Goal: Information Seeking & Learning: Learn about a topic

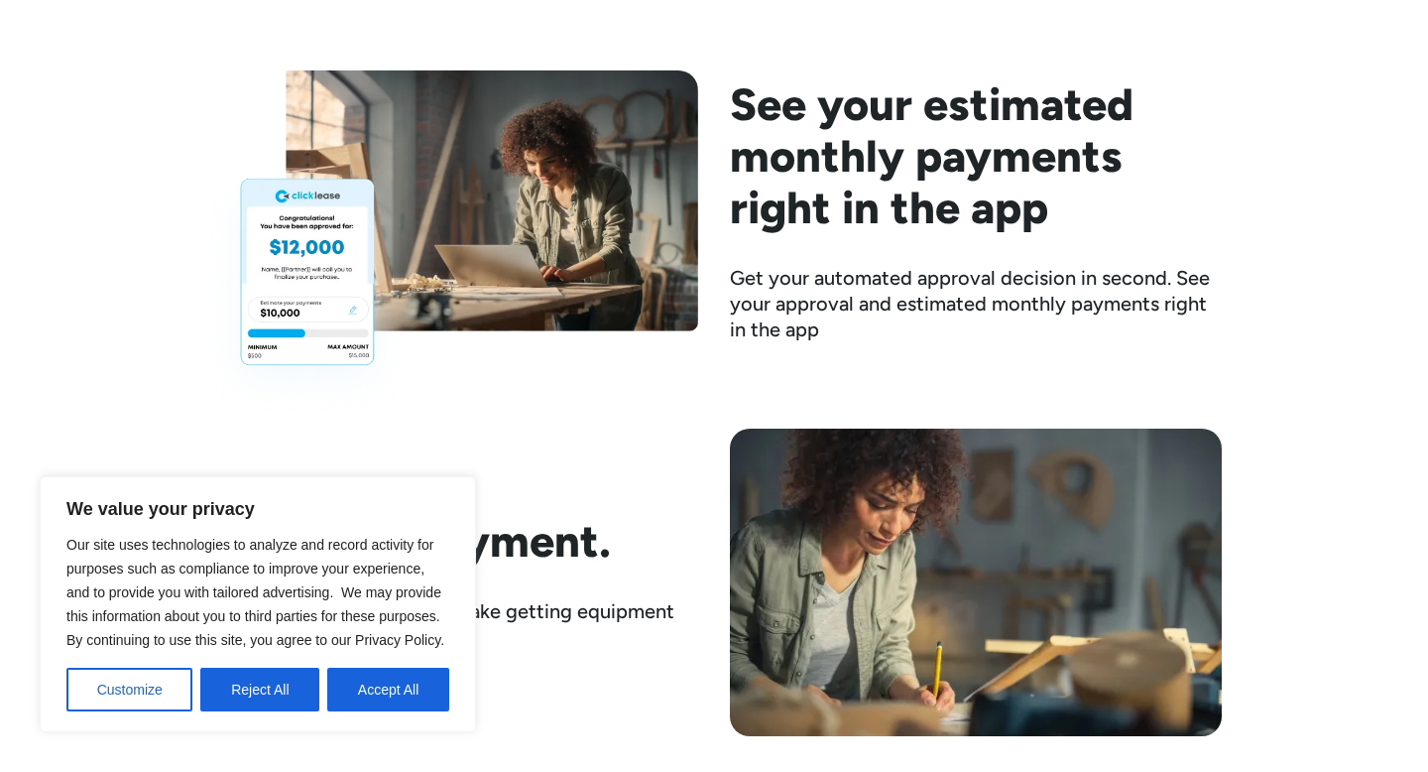
scroll to position [2749, 0]
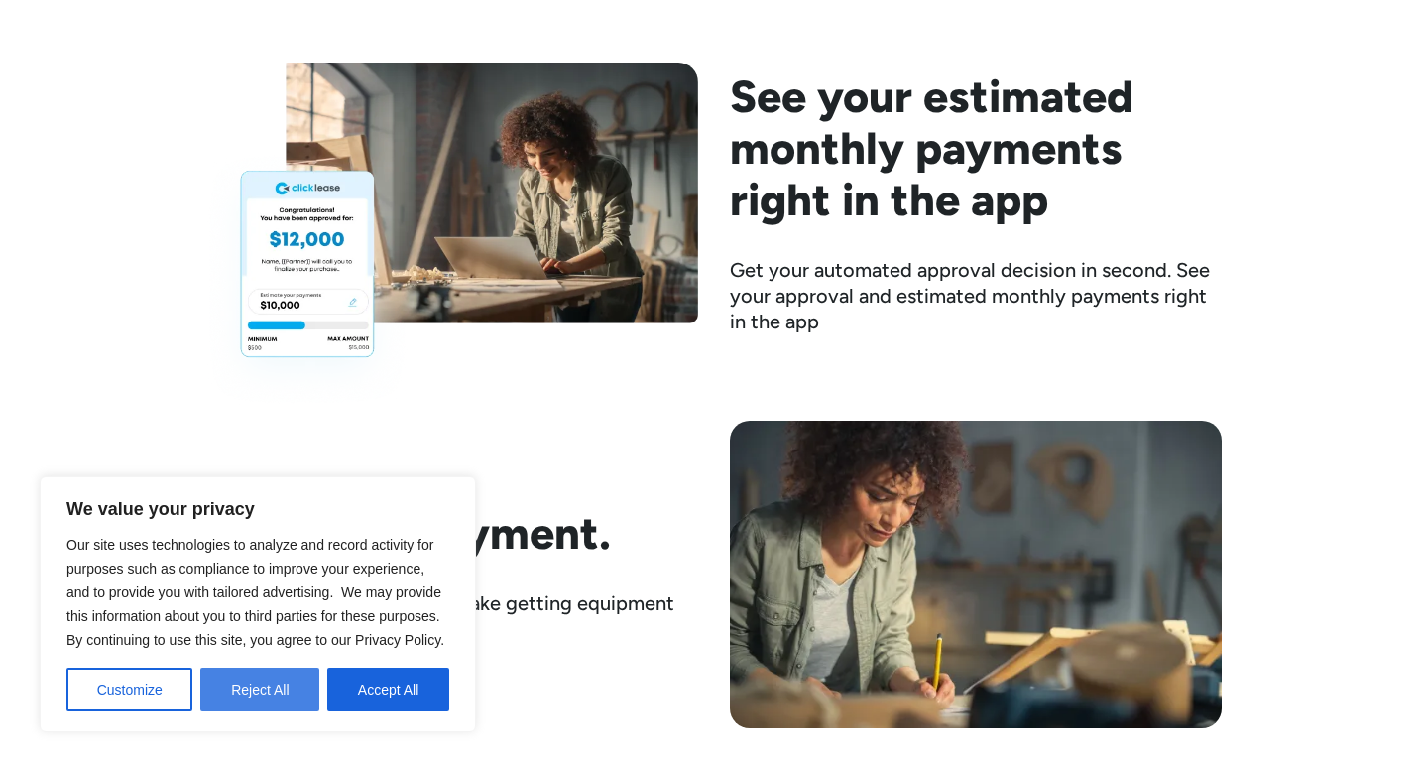
click at [288, 681] on button "Reject All" at bounding box center [259, 690] width 119 height 44
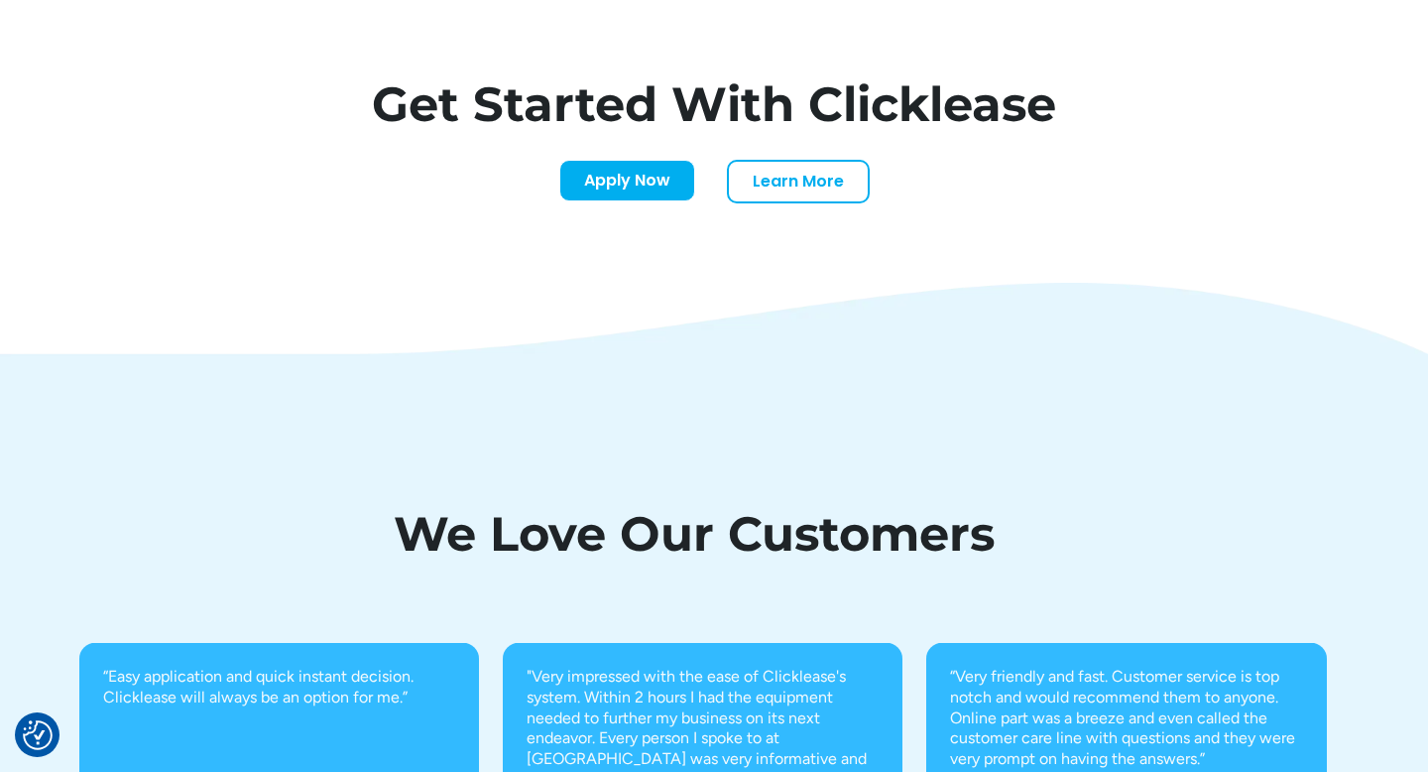
scroll to position [6938, 0]
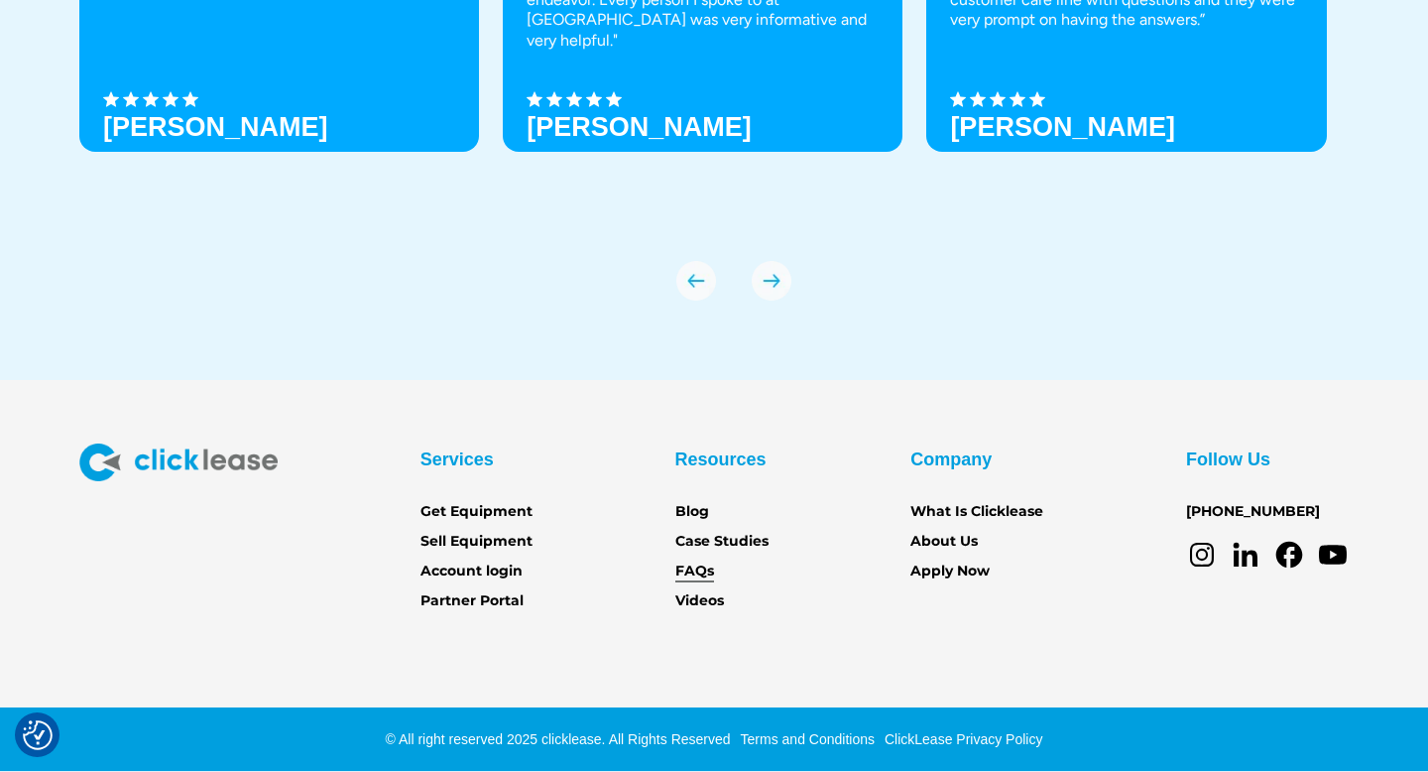
click at [705, 577] on link "FAQs" at bounding box center [694, 571] width 39 height 22
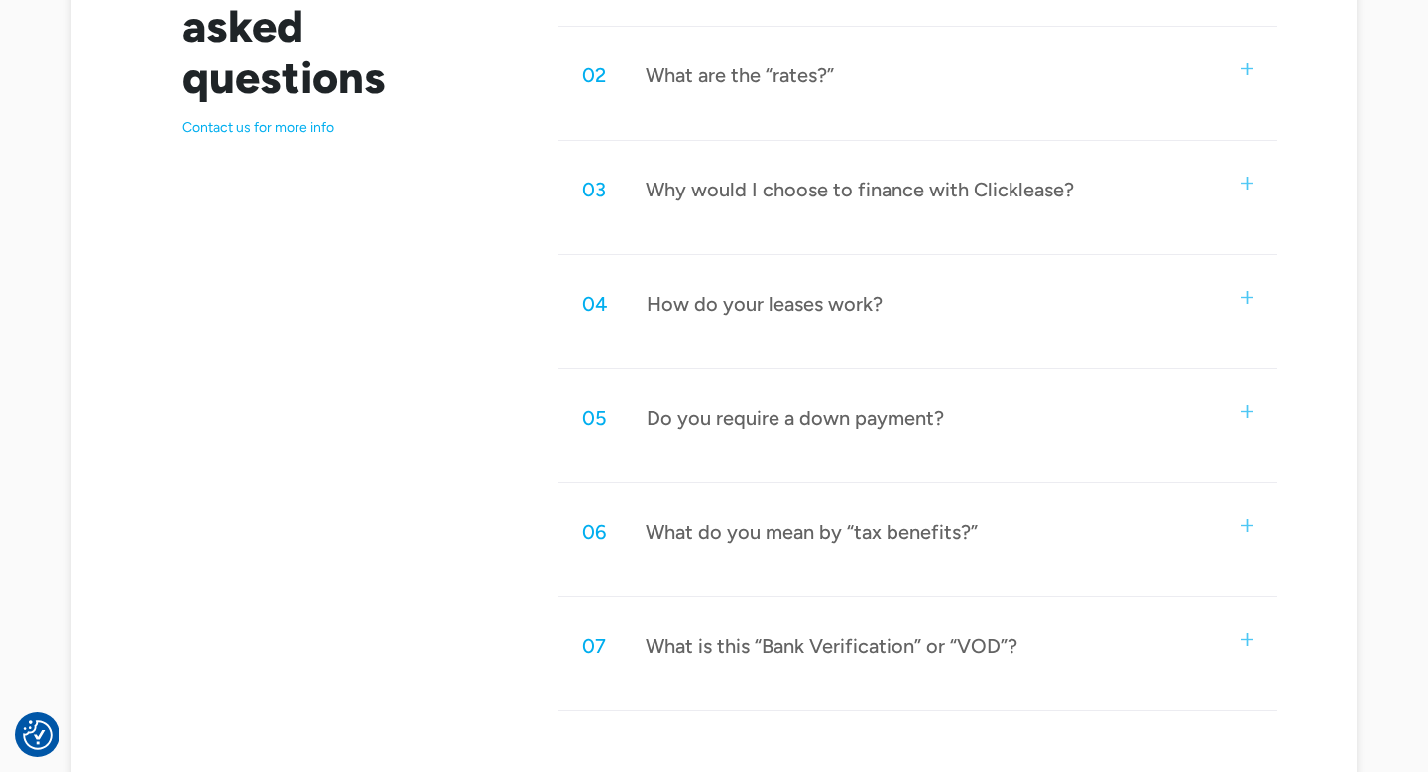
scroll to position [1163, 0]
click at [844, 193] on div "Why would I choose to finance with Clicklease?" at bounding box center [860, 189] width 428 height 26
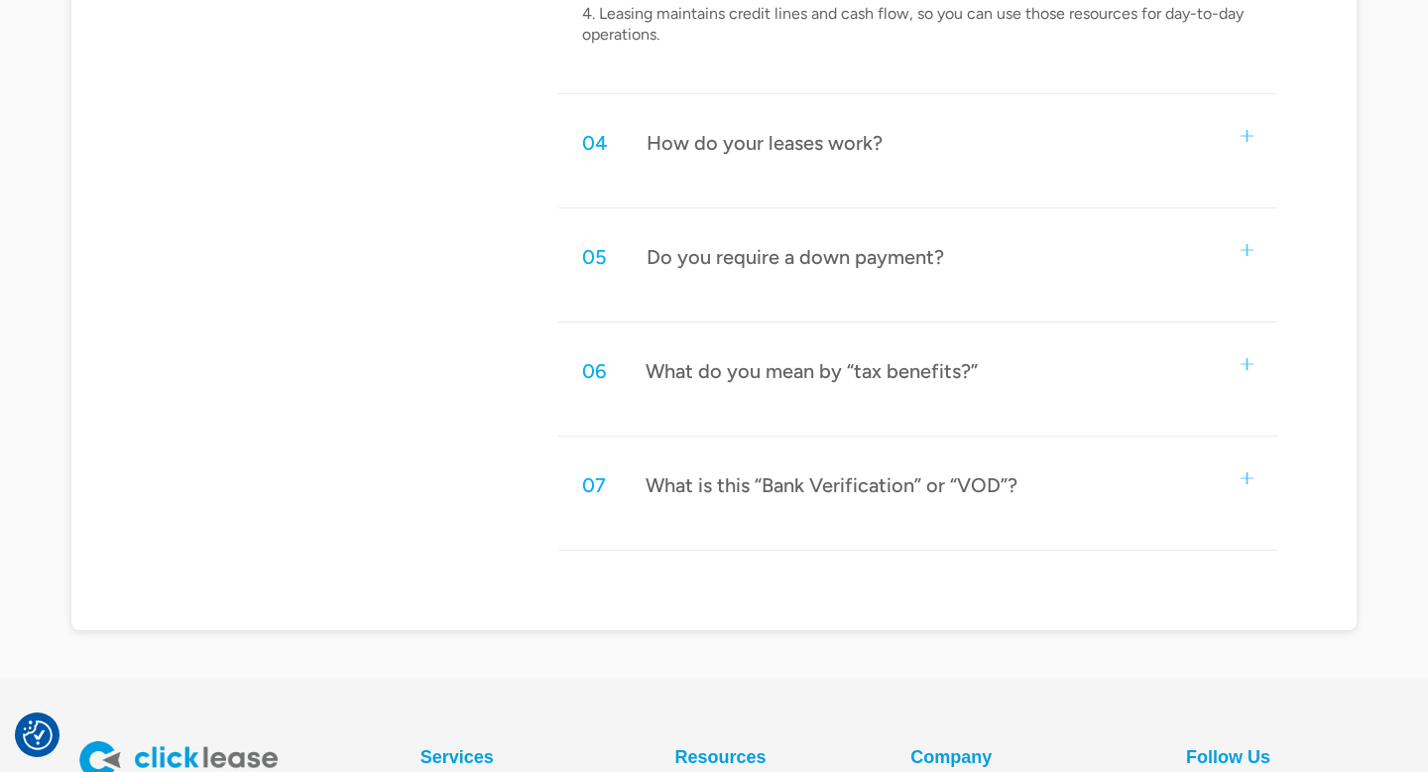
scroll to position [1686, 0]
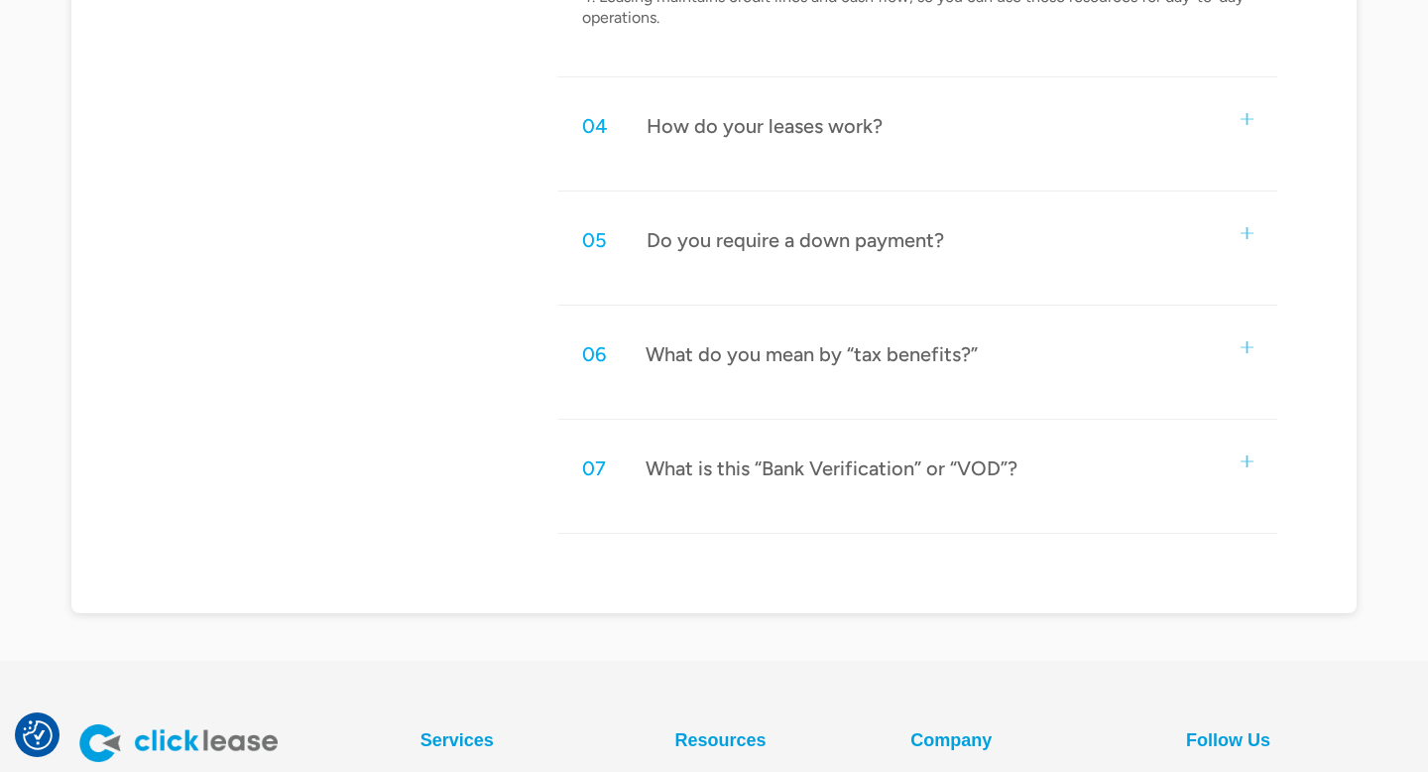
click at [842, 144] on div "04 How do your leases work?" at bounding box center [917, 125] width 719 height 65
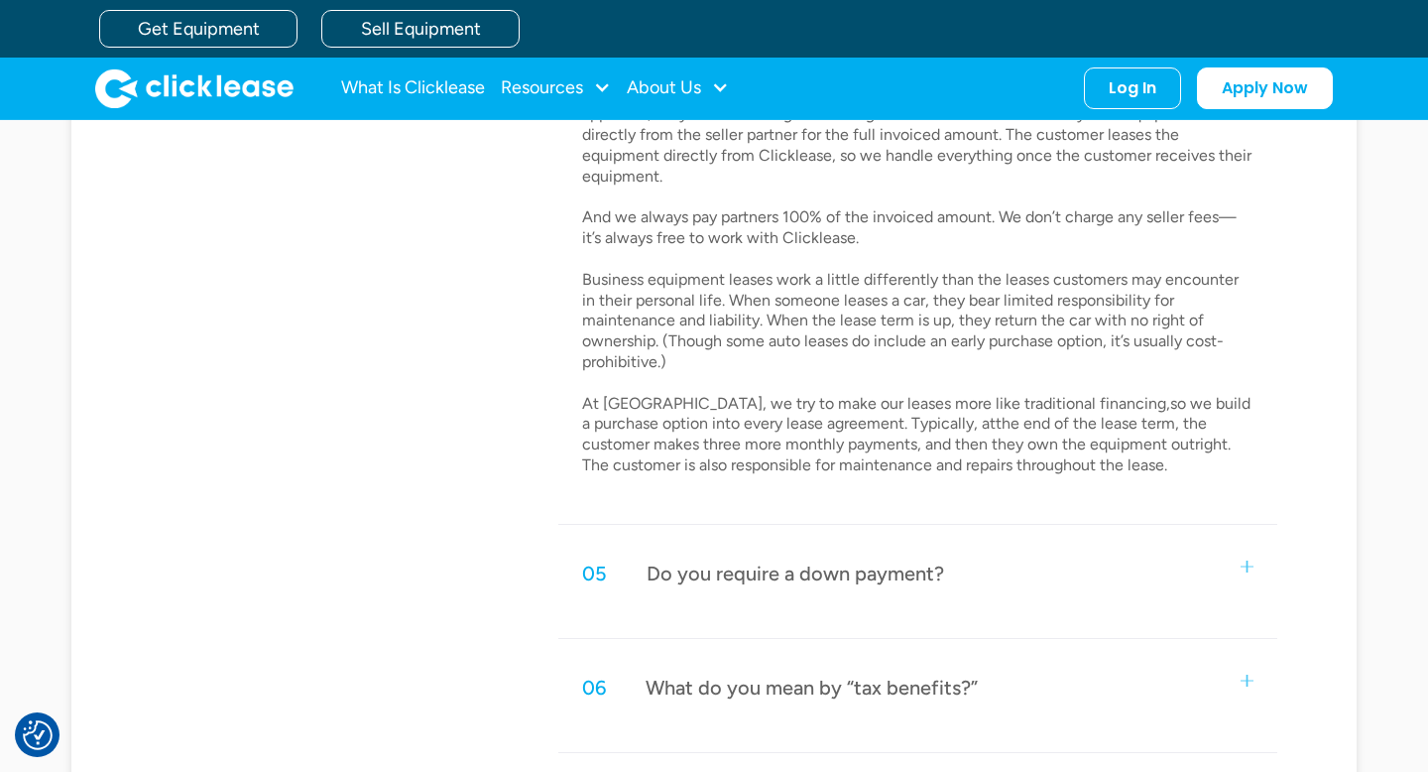
scroll to position [1751, 0]
